Goal: Transaction & Acquisition: Download file/media

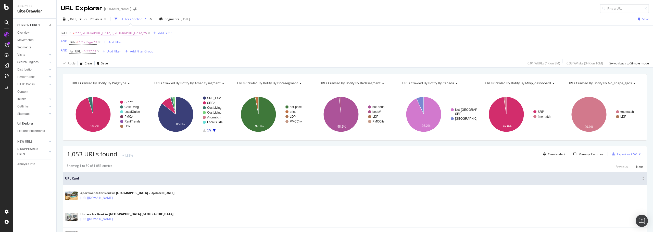
click at [90, 33] on span "^.*/[GEOGRAPHIC_DATA]-[GEOGRAPHIC_DATA]*$" at bounding box center [111, 33] width 72 height 7
click at [90, 55] on input "/[GEOGRAPHIC_DATA]-[GEOGRAPHIC_DATA]" at bounding box center [89, 54] width 48 height 8
click at [91, 55] on input "/[GEOGRAPHIC_DATA]-[GEOGRAPHIC_DATA]" at bounding box center [89, 54] width 48 height 8
click at [102, 56] on input "/[GEOGRAPHIC_DATA]-[GEOGRAPHIC_DATA]" at bounding box center [89, 54] width 48 height 8
type input "/[GEOGRAPHIC_DATA]-[GEOGRAPHIC_DATA]/"
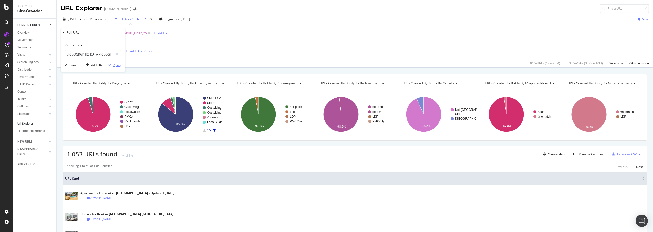
click at [119, 66] on div "Apply" at bounding box center [117, 65] width 8 height 4
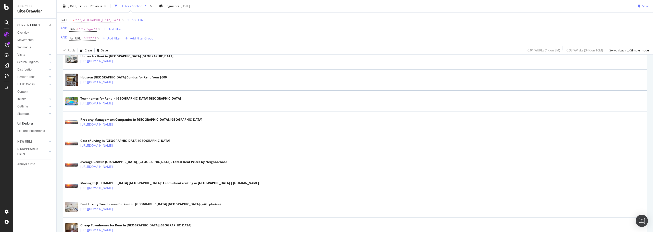
scroll to position [77, 0]
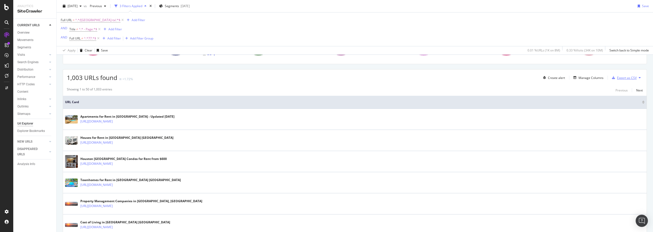
click at [627, 76] on div "Export as CSV" at bounding box center [627, 78] width 20 height 4
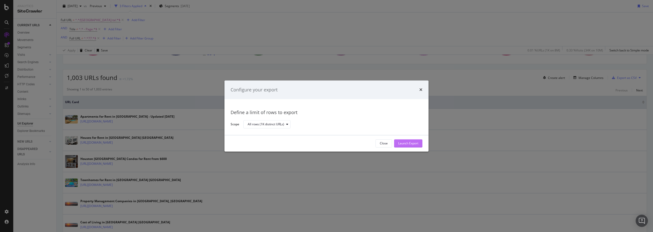
click at [401, 140] on div "Launch Export" at bounding box center [408, 144] width 20 height 8
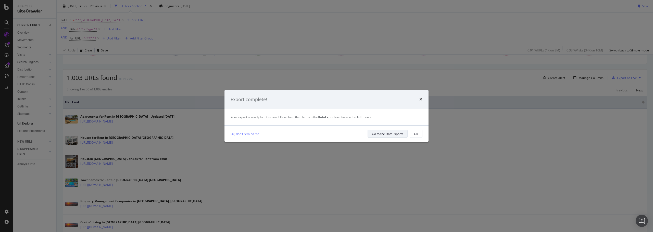
click at [398, 136] on div "Go to the DataExports" at bounding box center [387, 134] width 31 height 4
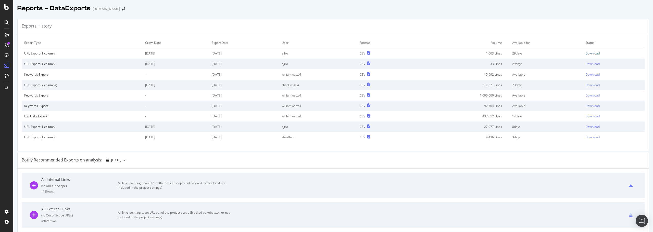
click at [585, 53] on div "Download" at bounding box center [592, 53] width 14 height 4
